Goal: Transaction & Acquisition: Download file/media

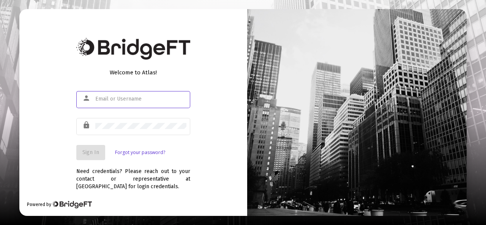
click at [100, 100] on input "text" at bounding box center [140, 99] width 91 height 6
type input "[PERSON_NAME][EMAIL_ADDRESS][DOMAIN_NAME]"
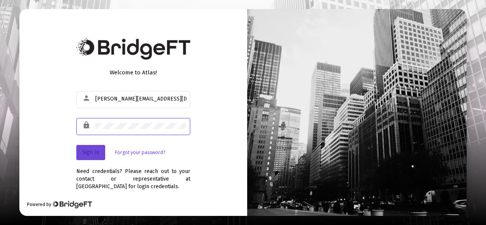
click at [93, 154] on span "Sign In" at bounding box center [90, 152] width 17 height 6
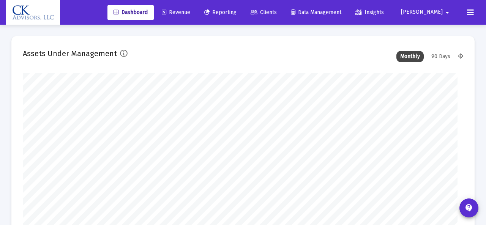
type input "[DATE]"
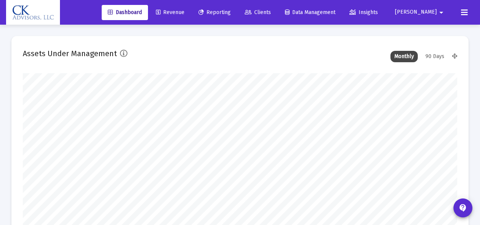
scroll to position [152, 200]
click at [184, 13] on span "Revenue" at bounding box center [170, 12] width 28 height 6
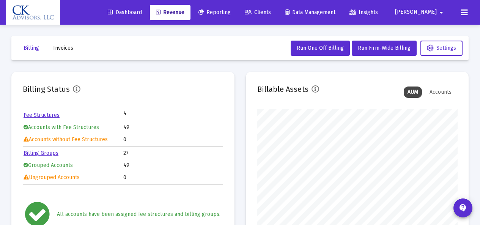
scroll to position [152, 200]
click at [63, 48] on span "Invoices" at bounding box center [63, 48] width 20 height 6
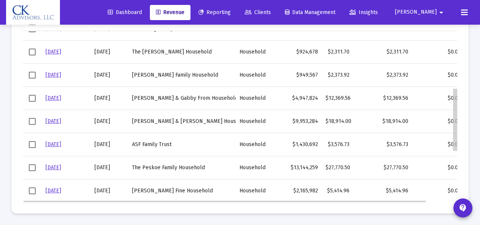
scroll to position [154, 0]
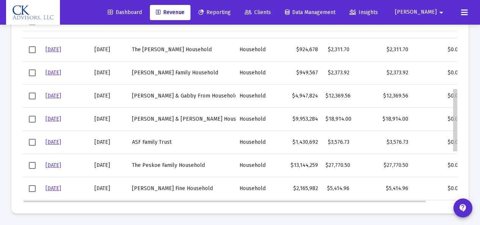
drag, startPoint x: 456, startPoint y: 52, endPoint x: 460, endPoint y: 109, distance: 57.4
click at [460, 109] on body "Dashboard Revenue Reporting Clients Data Management Insights [PERSON_NAME] Inte…" at bounding box center [240, 14] width 480 height 225
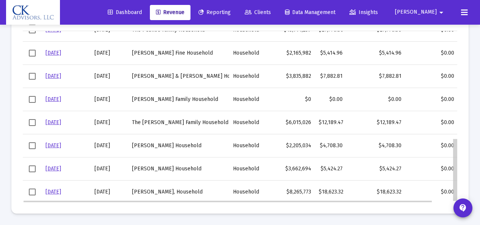
scroll to position [291, 0]
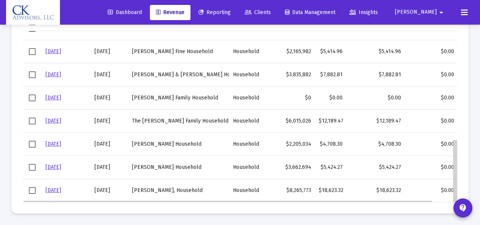
drag, startPoint x: 456, startPoint y: 112, endPoint x: 453, endPoint y: 172, distance: 59.3
click at [453, 127] on body "Dashboard Revenue Reporting Clients Data Management Insights [PERSON_NAME] Inte…" at bounding box center [240, 14] width 480 height 225
click at [31, 192] on span "Select row" at bounding box center [32, 190] width 7 height 7
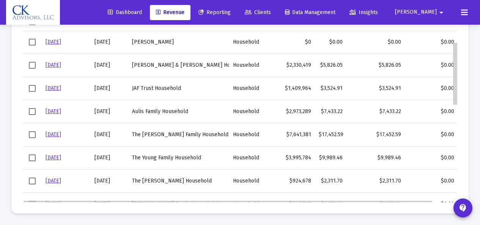
scroll to position [0, 0]
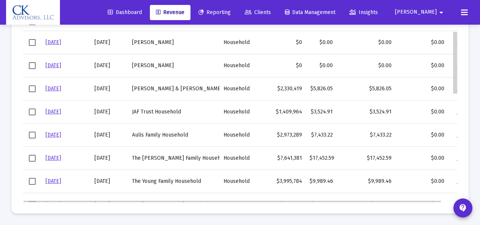
drag, startPoint x: 455, startPoint y: 155, endPoint x: 461, endPoint y: 25, distance: 129.9
click at [461, 25] on body "Dashboard Revenue Reporting Clients Data Management Insights [PERSON_NAME] Inte…" at bounding box center [240, 14] width 480 height 225
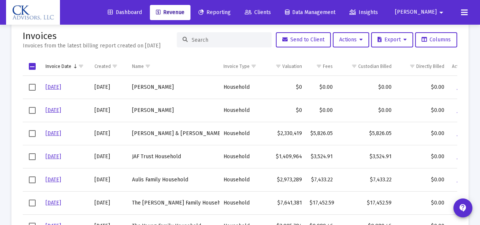
scroll to position [25, 0]
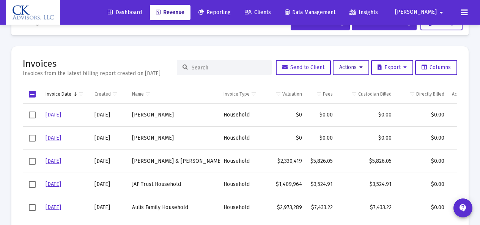
click at [344, 69] on span "Actions" at bounding box center [351, 67] width 24 height 6
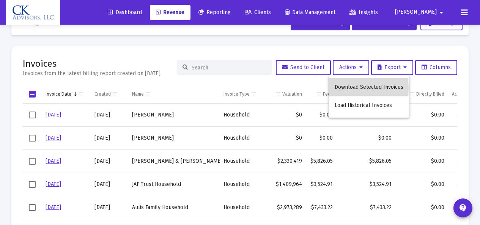
click at [354, 88] on button "Download Selected Invoices" at bounding box center [369, 87] width 81 height 18
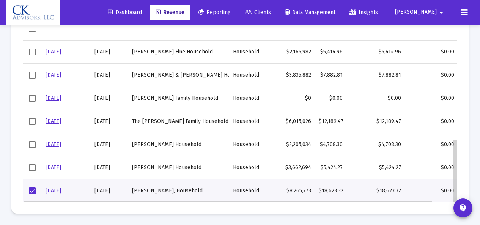
scroll to position [291, 0]
drag, startPoint x: 455, startPoint y: 73, endPoint x: 466, endPoint y: 198, distance: 124.9
click at [466, 127] on body "Dashboard Revenue Reporting Clients Data Management Insights [PERSON_NAME] Inte…" at bounding box center [240, 14] width 480 height 225
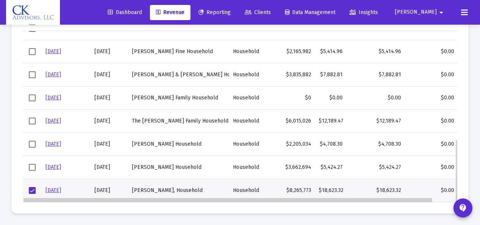
scroll to position [0, 26]
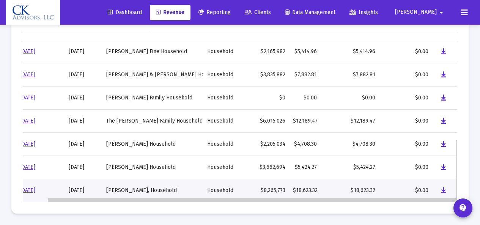
drag, startPoint x: 397, startPoint y: 200, endPoint x: 447, endPoint y: 203, distance: 50.6
click at [447, 127] on body "Dashboard Revenue Reporting Clients Data Management Insights [PERSON_NAME] Inte…" at bounding box center [240, 14] width 480 height 225
click at [428, 127] on body "Dashboard Revenue Reporting Clients Data Management Insights [PERSON_NAME] Inte…" at bounding box center [240, 14] width 480 height 225
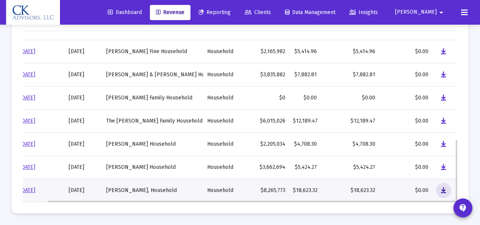
click at [444, 190] on icon "Data grid" at bounding box center [443, 190] width 5 height 9
